Goal: Task Accomplishment & Management: Manage account settings

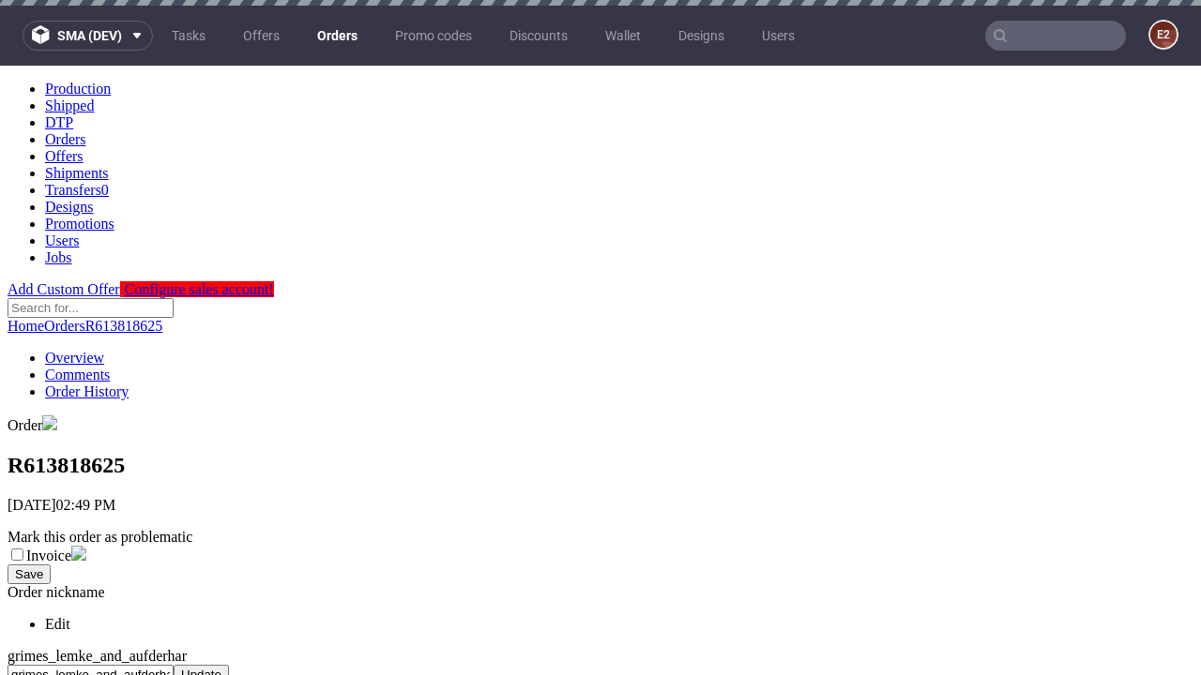
scroll to position [766, 0]
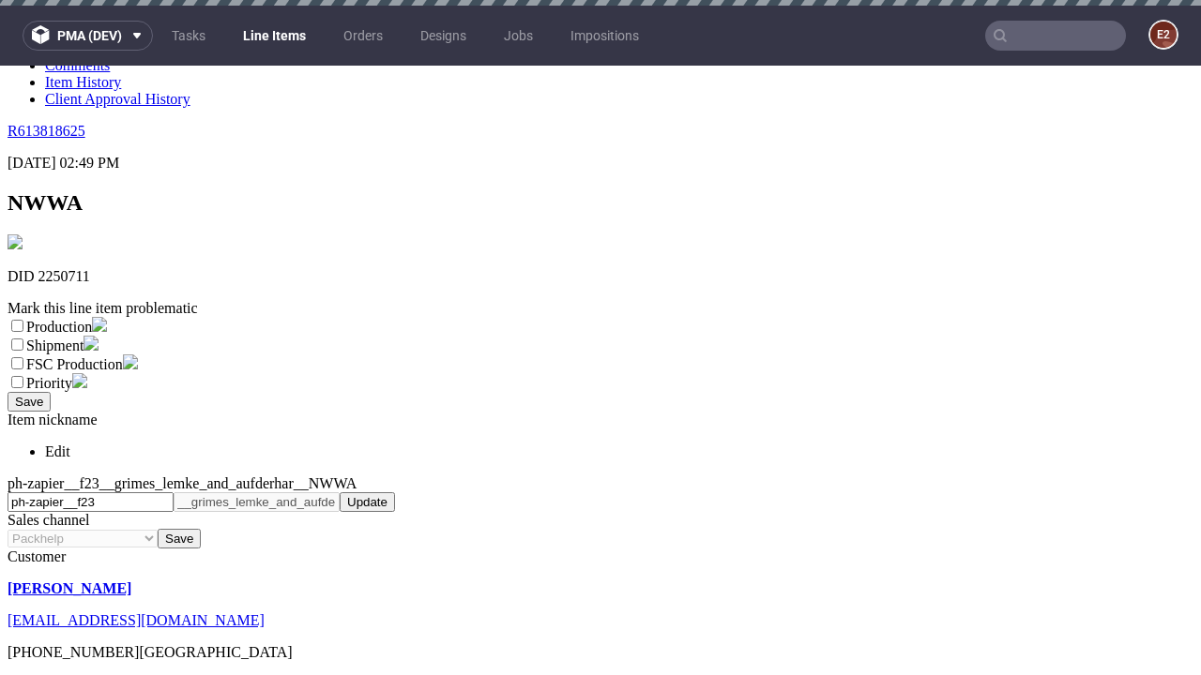
scroll to position [6, 0]
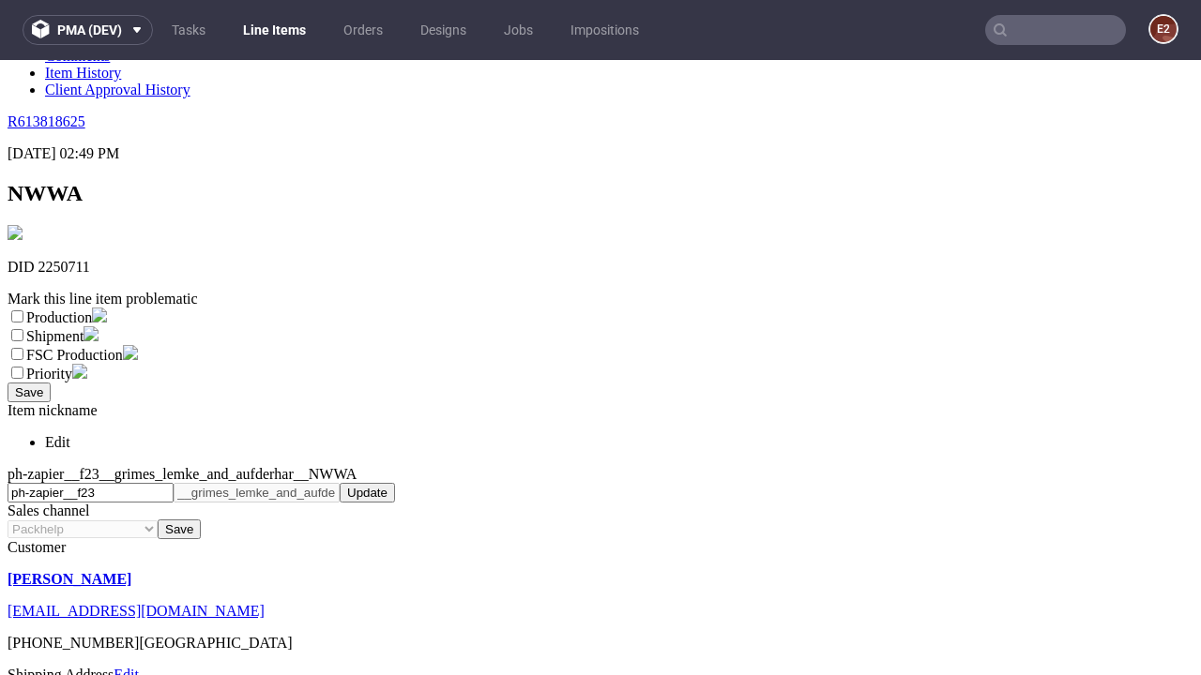
select select "dtp_ca_needed"
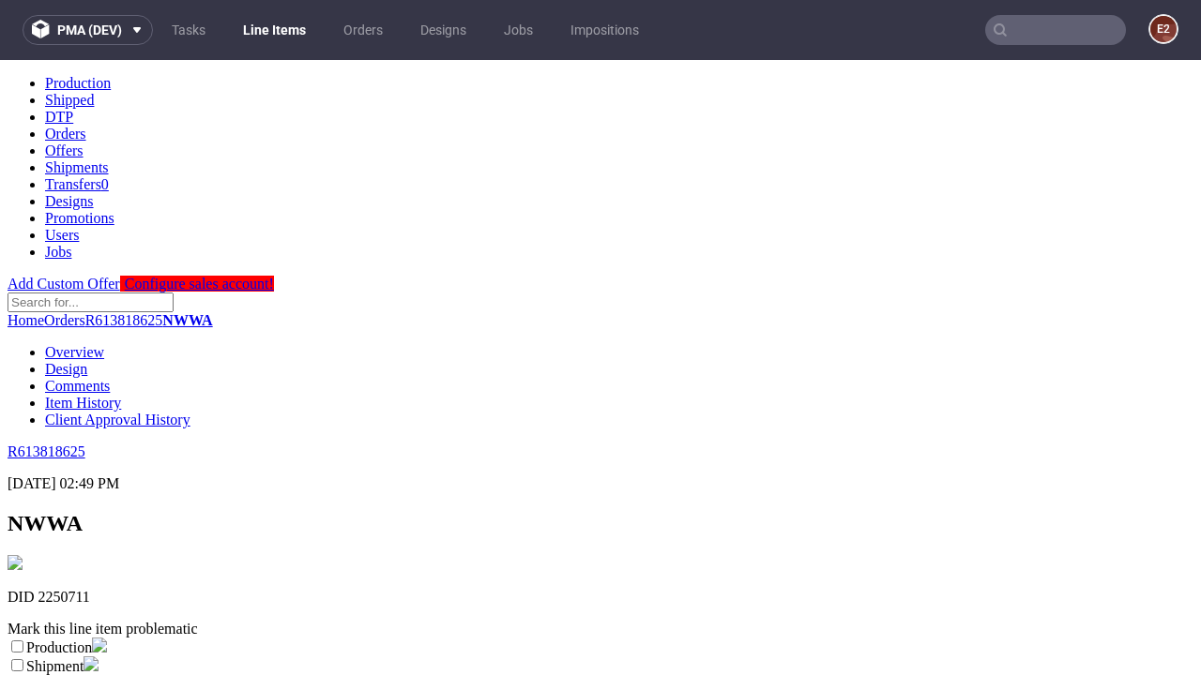
scroll to position [0, 0]
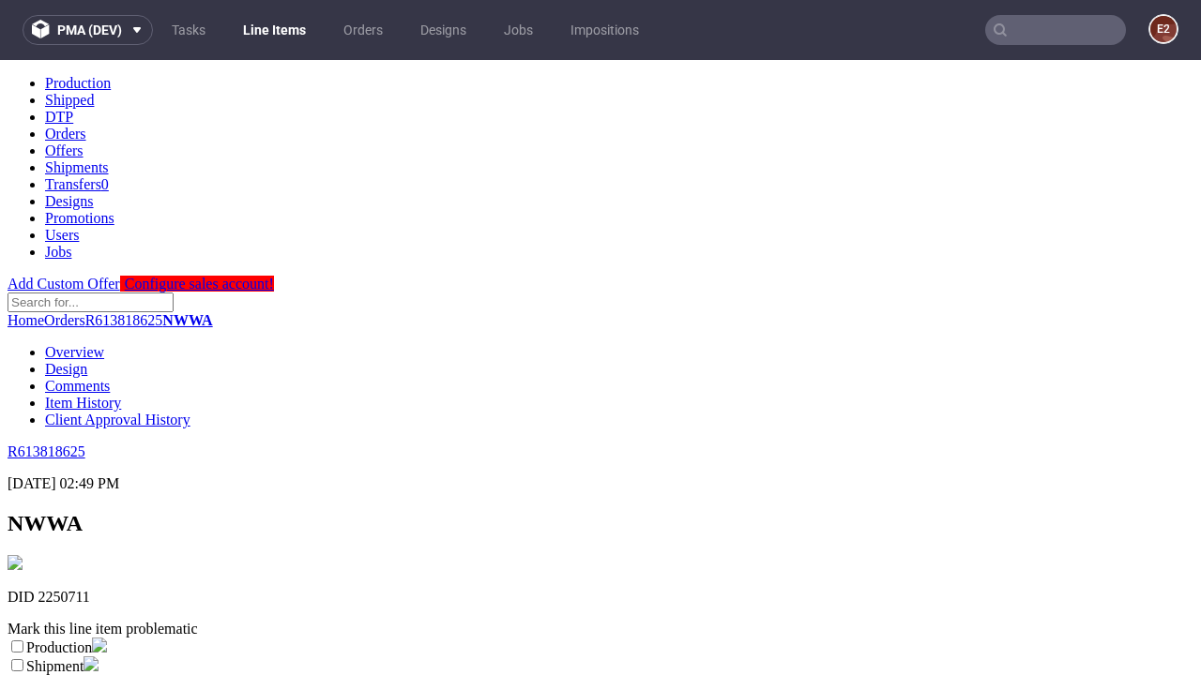
checkbox input "true"
